Goal: Information Seeking & Learning: Learn about a topic

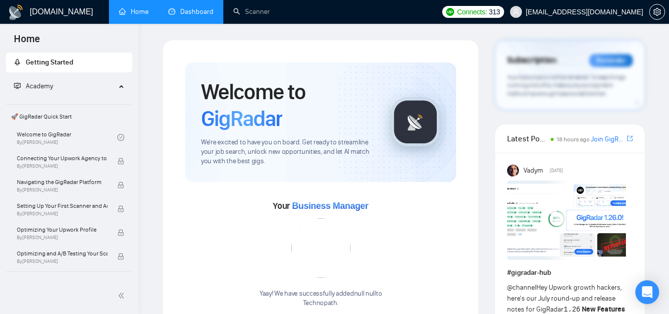
click at [202, 7] on link "Dashboard" at bounding box center [190, 11] width 45 height 8
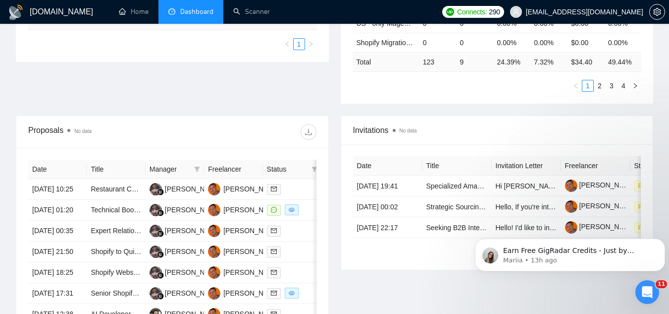
scroll to position [297, 0]
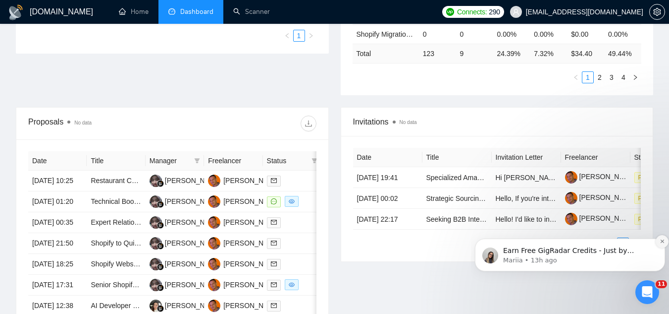
click at [660, 241] on icon "Dismiss notification" at bounding box center [662, 240] width 5 height 5
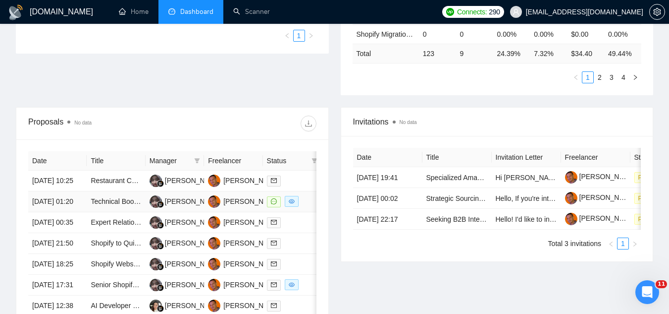
click at [126, 212] on td "Technical Book Writing and Editing for Machine Learning" at bounding box center [116, 201] width 58 height 21
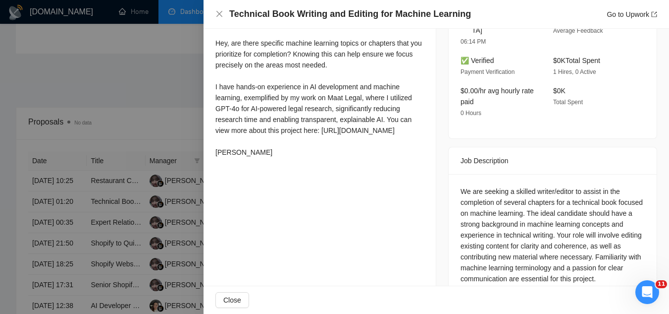
click at [92, 94] on div at bounding box center [334, 157] width 669 height 314
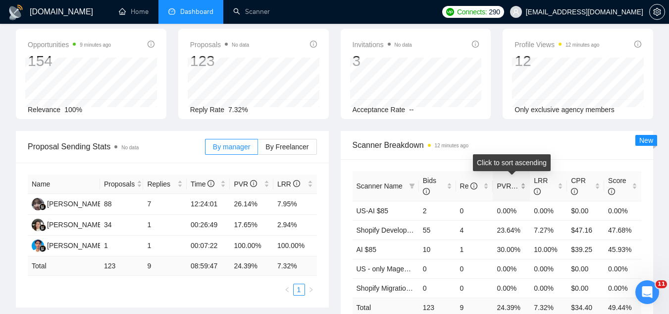
scroll to position [0, 0]
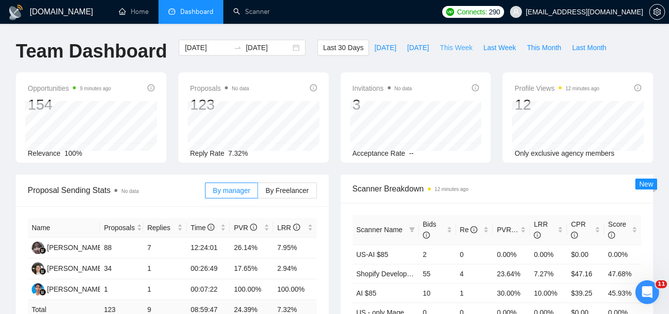
click at [454, 52] on span "This Week" at bounding box center [456, 47] width 33 height 11
type input "[DATE]"
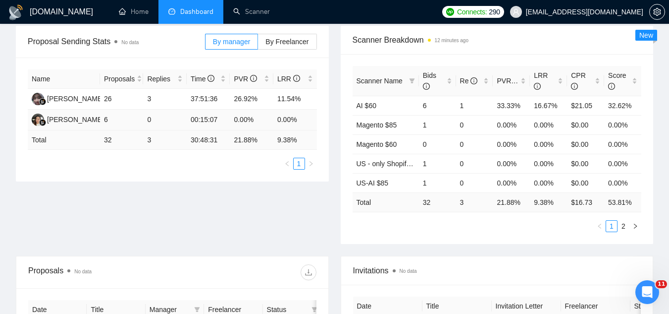
scroll to position [396, 0]
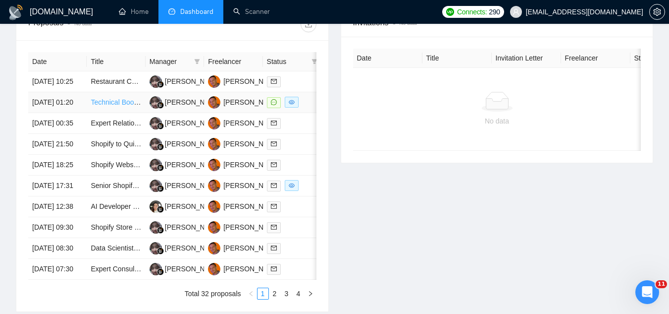
click at [106, 106] on link "Technical Book Writing and Editing for Machine Learning" at bounding box center [178, 102] width 174 height 8
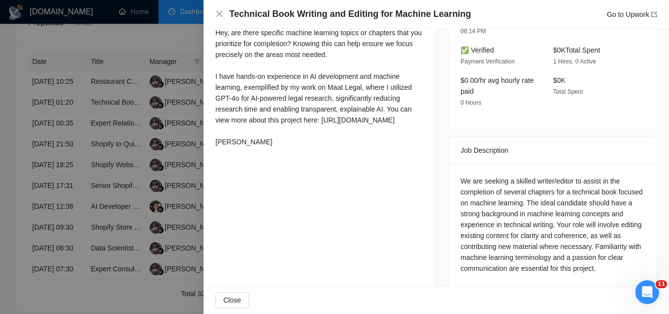
scroll to position [310, 0]
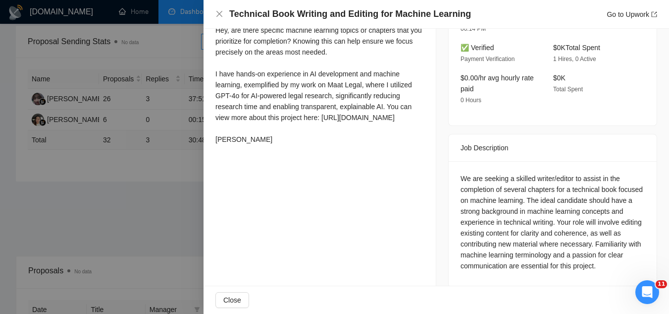
click at [173, 193] on div at bounding box center [334, 157] width 669 height 314
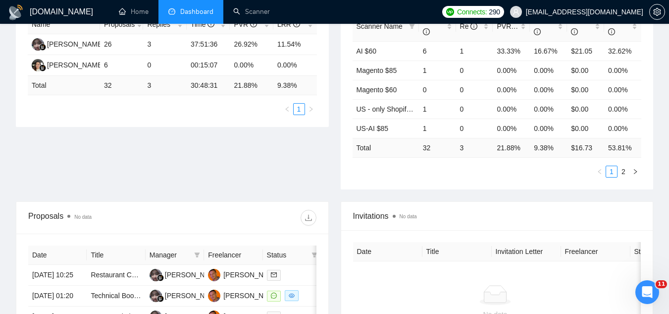
scroll to position [297, 0]
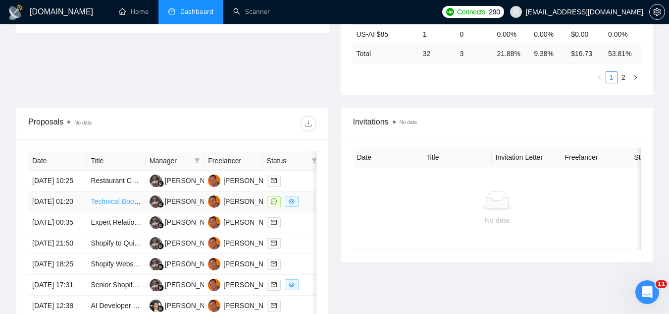
click at [119, 205] on link "Technical Book Writing and Editing for Machine Learning" at bounding box center [178, 201] width 174 height 8
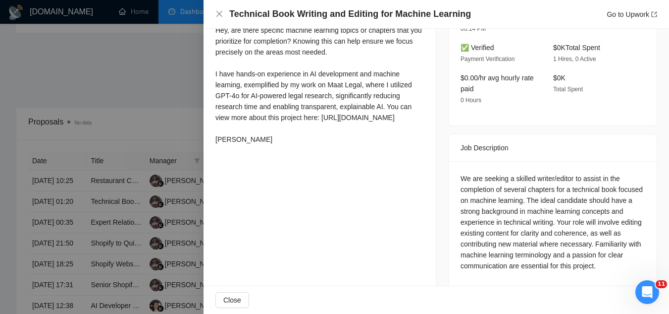
click at [159, 115] on div at bounding box center [334, 157] width 669 height 314
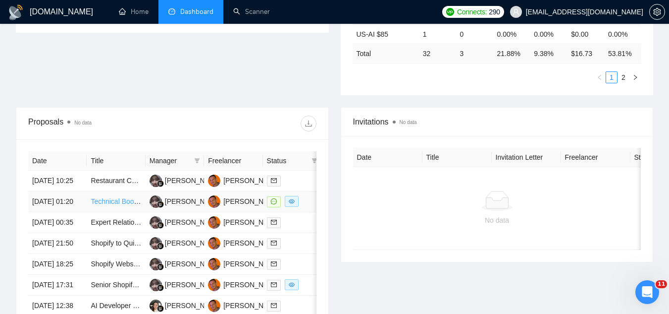
click at [104, 205] on link "Technical Book Writing and Editing for Machine Learning" at bounding box center [178, 201] width 174 height 8
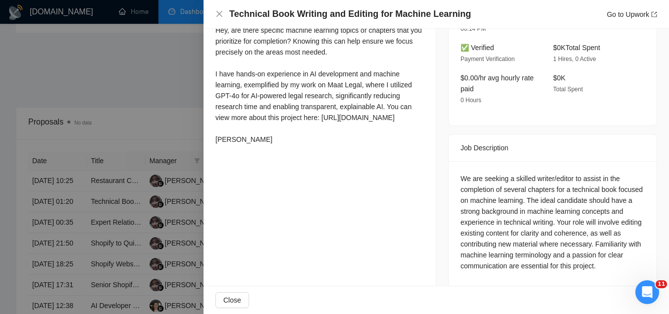
click at [160, 101] on div at bounding box center [334, 157] width 669 height 314
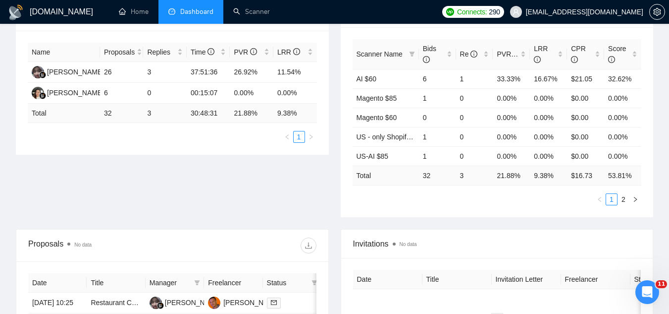
scroll to position [0, 0]
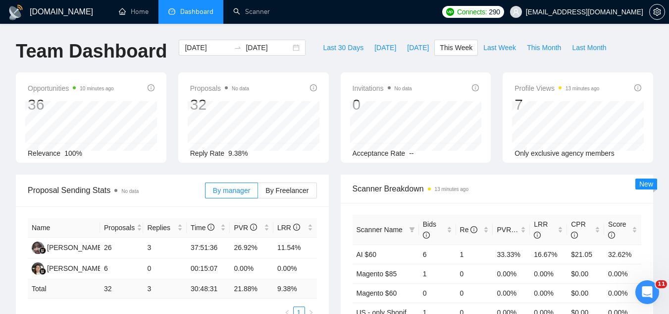
click at [611, 12] on span "[EMAIL_ADDRESS][DOMAIN_NAME]" at bounding box center [584, 12] width 117 height 0
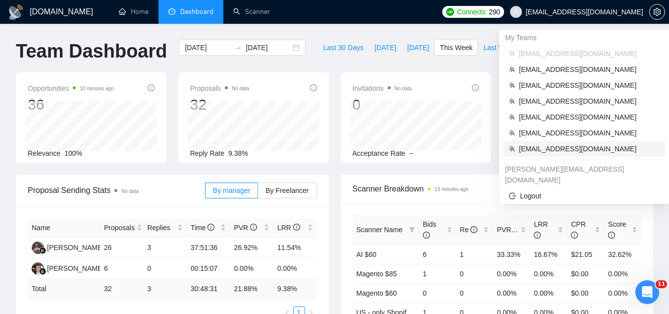
click at [575, 146] on span "[EMAIL_ADDRESS][DOMAIN_NAME]" at bounding box center [589, 148] width 140 height 11
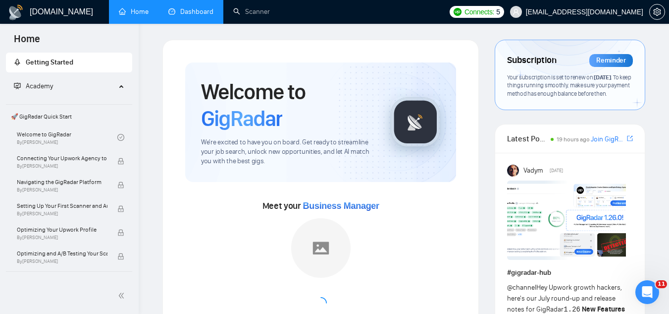
click at [194, 16] on link "Dashboard" at bounding box center [190, 11] width 45 height 8
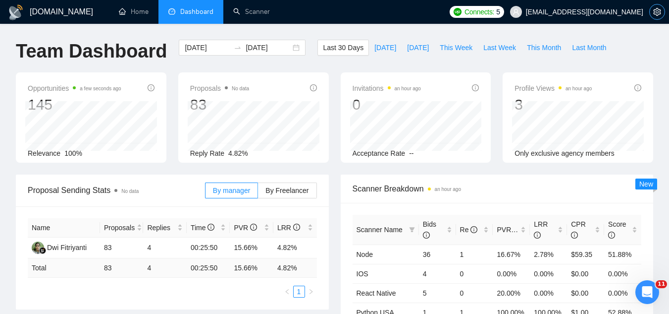
click at [655, 18] on button "button" at bounding box center [657, 12] width 16 height 16
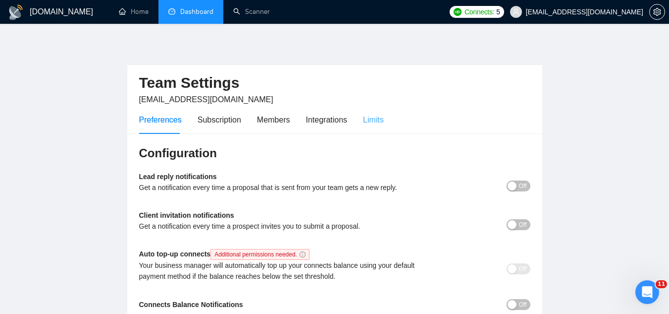
drag, startPoint x: 371, startPoint y: 130, endPoint x: 366, endPoint y: 118, distance: 12.4
click at [370, 128] on div "Limits" at bounding box center [373, 120] width 21 height 28
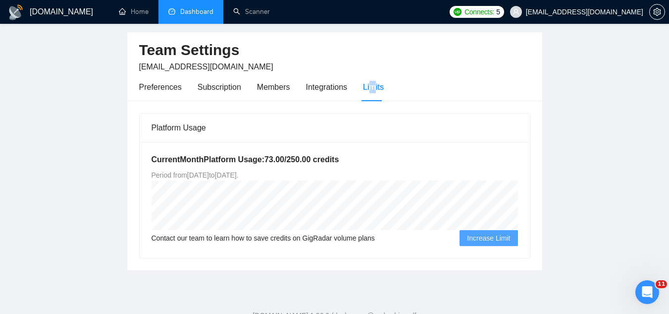
scroll to position [50, 0]
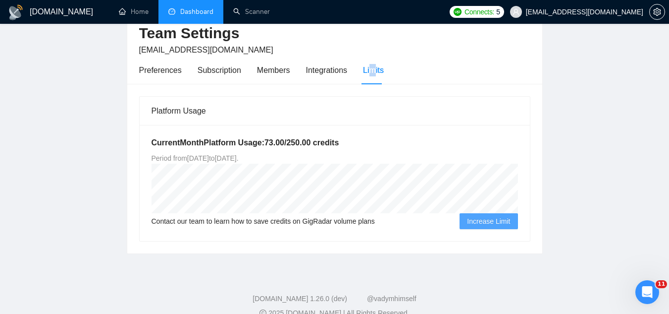
click at [200, 14] on link "Dashboard" at bounding box center [190, 11] width 45 height 8
